Goal: Task Accomplishment & Management: Complete application form

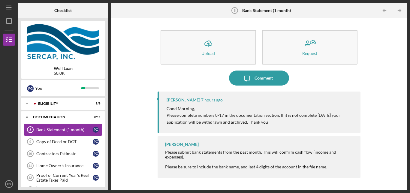
click at [54, 128] on div "Bank Statement (1 month)" at bounding box center [64, 129] width 56 height 5
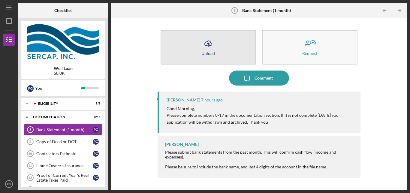
click at [208, 52] on div "Upload" at bounding box center [208, 53] width 14 height 5
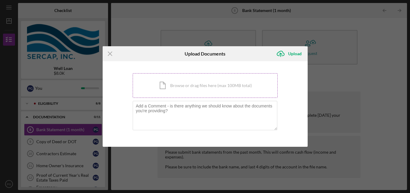
click at [183, 84] on div "Icon/Document Browse or drag files here (max 100MB total) Tap to choose files o…" at bounding box center [205, 85] width 145 height 25
click at [110, 54] on line at bounding box center [110, 54] width 4 height 4
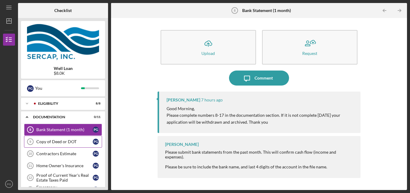
click at [57, 139] on link "Copy of Deed or DOT 9 Copy of Deed or DOT P G" at bounding box center [63, 142] width 78 height 12
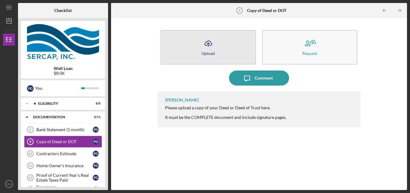
click at [208, 54] on div "Upload" at bounding box center [208, 53] width 14 height 5
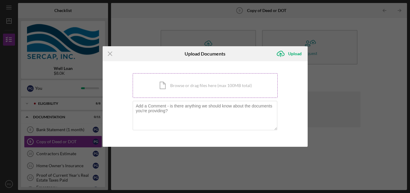
click at [191, 86] on div "Icon/Document Browse or drag files here (max 100MB total) Tap to choose files o…" at bounding box center [205, 85] width 145 height 25
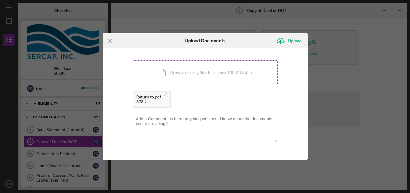
click at [197, 71] on div "Icon/Document Browse or drag files here (max 100MB total) Tap to choose files o…" at bounding box center [205, 72] width 145 height 25
click at [183, 72] on div "Icon/Document Browse or drag files here (max 100MB total) Tap to choose files o…" at bounding box center [205, 72] width 145 height 25
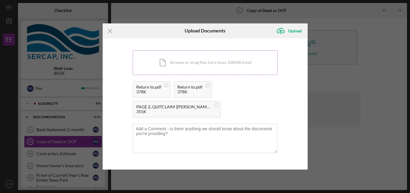
click at [207, 63] on div "Icon/Document Browse or drag files here (max 100MB total) Tap to choose files o…" at bounding box center [205, 62] width 145 height 25
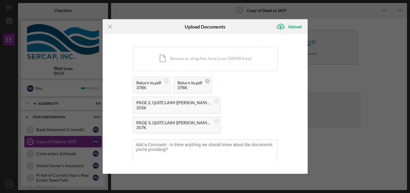
click at [207, 81] on circle at bounding box center [208, 82] width 4 height 4
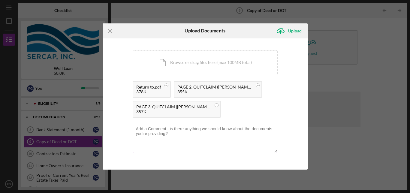
click at [171, 135] on textarea at bounding box center [205, 138] width 145 height 29
click at [143, 131] on textarea at bounding box center [205, 138] width 145 height 29
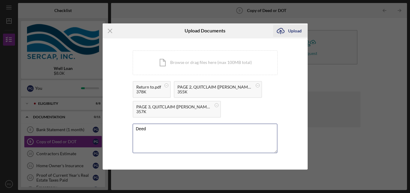
type textarea "Deed"
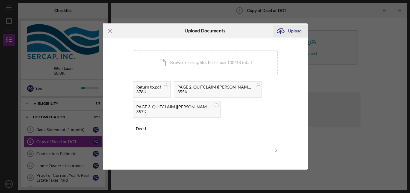
click at [296, 30] on div "Upload" at bounding box center [295, 31] width 14 height 12
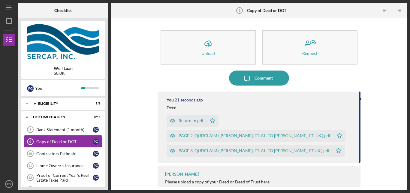
click at [53, 127] on link "Bank Statement (1 month) 8 Bank Statement (1 month) P G" at bounding box center [63, 130] width 78 height 12
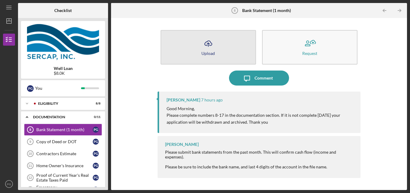
click at [210, 51] on div "Upload" at bounding box center [208, 53] width 14 height 5
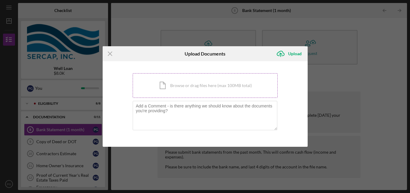
click at [185, 85] on div "Icon/Document Browse or drag files here (max 100MB total) Tap to choose files o…" at bounding box center [205, 85] width 145 height 25
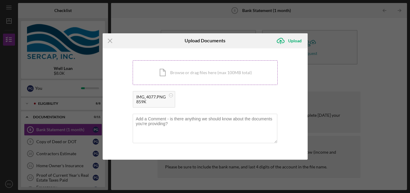
click at [182, 70] on div "Icon/Document Browse or drag files here (max 100MB total) Tap to choose files o…" at bounding box center [205, 72] width 145 height 25
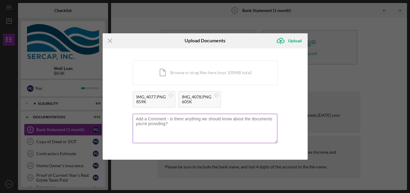
click at [151, 121] on textarea at bounding box center [205, 128] width 145 height 29
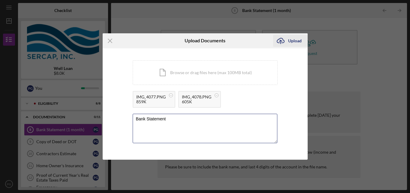
type textarea "Bank Statement"
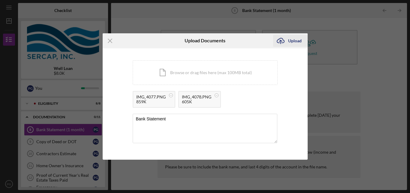
click at [295, 40] on div "Upload" at bounding box center [295, 41] width 14 height 12
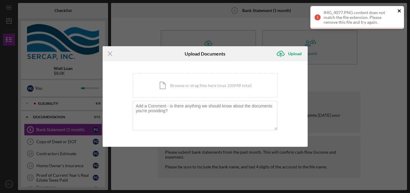
click at [399, 11] on icon "close" at bounding box center [399, 10] width 3 height 3
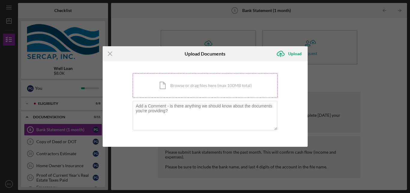
click at [189, 85] on div "Icon/Document Browse or drag files here (max 100MB total) Tap to choose files o…" at bounding box center [205, 85] width 145 height 25
click at [295, 53] on div "Upload" at bounding box center [295, 54] width 14 height 12
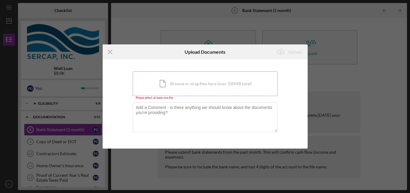
click at [200, 81] on div "Icon/Document Browse or drag files here (max 100MB total) Tap to choose files o…" at bounding box center [205, 83] width 145 height 25
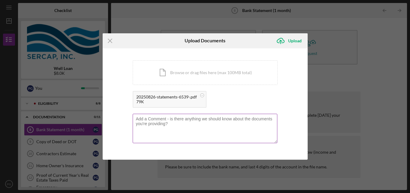
click at [144, 120] on textarea at bounding box center [205, 128] width 145 height 29
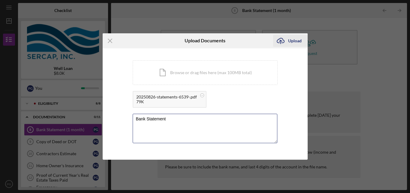
type textarea "Bank Statement"
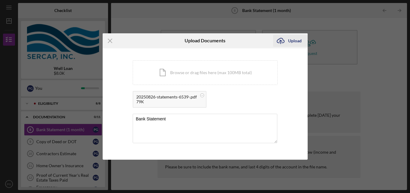
click at [294, 42] on div "Upload" at bounding box center [295, 41] width 14 height 12
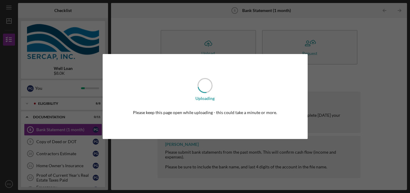
click at [294, 42] on div "Uploading Please keep this page open while uploading - this could take a minute…" at bounding box center [205, 96] width 410 height 193
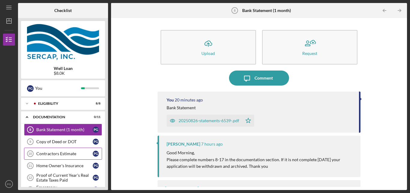
click at [49, 153] on div "Contractors Estimate" at bounding box center [64, 153] width 56 height 5
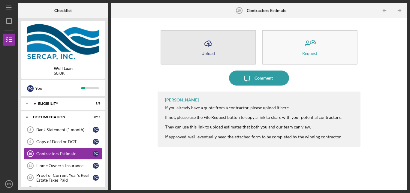
click at [208, 52] on div "Upload" at bounding box center [208, 53] width 14 height 5
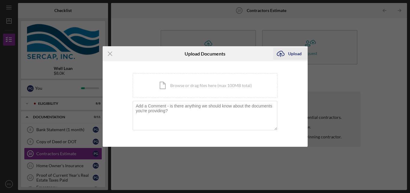
click at [296, 52] on div "Upload" at bounding box center [295, 54] width 14 height 12
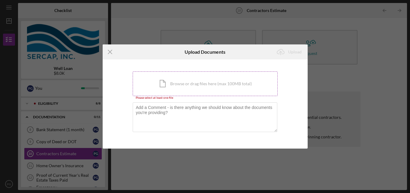
click at [179, 84] on div "Icon/Document Browse or drag files here (max 100MB total) Tap to choose files o…" at bounding box center [205, 83] width 145 height 25
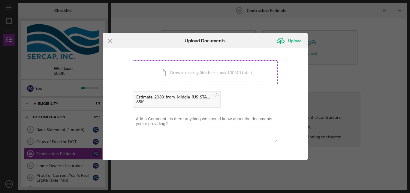
click at [188, 71] on div "Icon/Document Browse or drag files here (max 100MB total) Tap to choose files o…" at bounding box center [205, 72] width 145 height 25
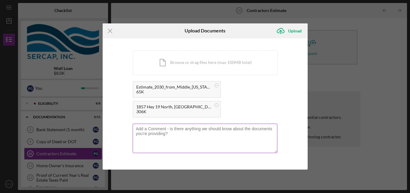
click at [148, 132] on textarea at bounding box center [205, 138] width 145 height 29
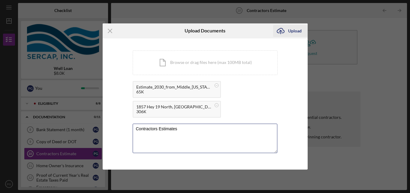
type textarea "Contractors Estimates"
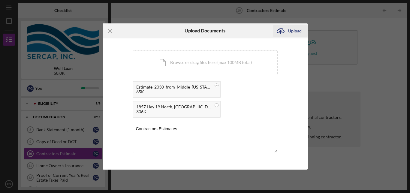
click at [291, 30] on div "Upload" at bounding box center [295, 31] width 14 height 12
